Goal: Transaction & Acquisition: Purchase product/service

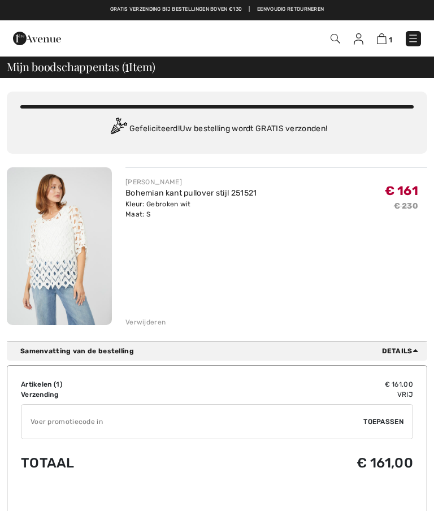
click at [386, 36] on img at bounding box center [382, 38] width 10 height 11
click at [391, 38] on font "1" at bounding box center [390, 40] width 3 height 8
click at [155, 324] on font "Verwijderen" at bounding box center [145, 322] width 40 height 8
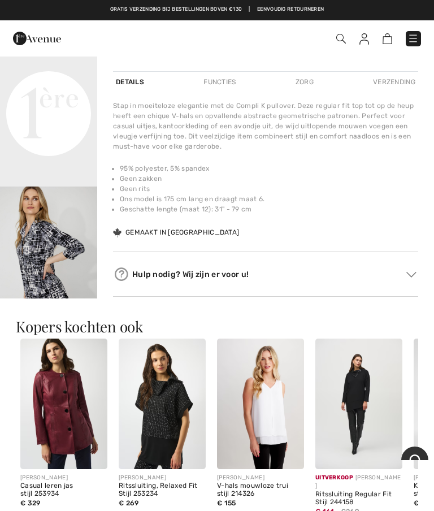
scroll to position [330, 0]
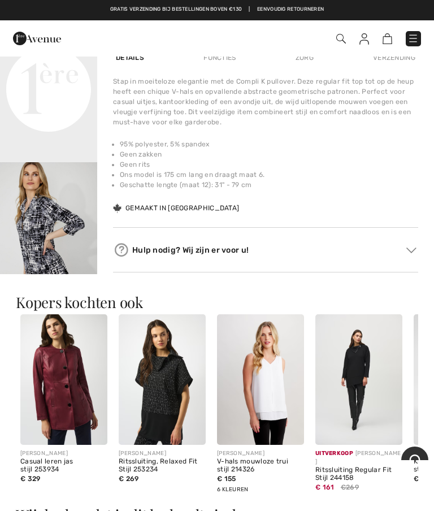
click at [339, 173] on li "Ons model is 175 cm lang en draagt ​​maat 6." at bounding box center [269, 174] width 298 height 10
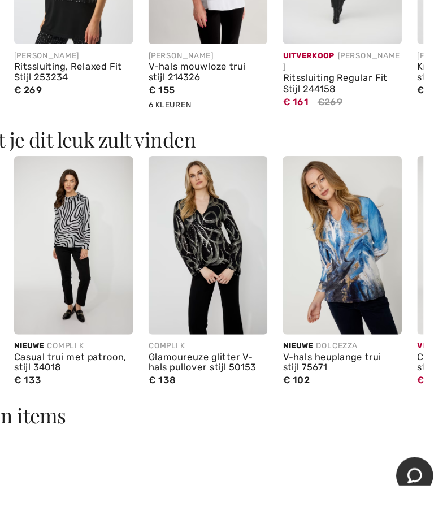
scroll to position [640, 0]
